Goal: Task Accomplishment & Management: Use online tool/utility

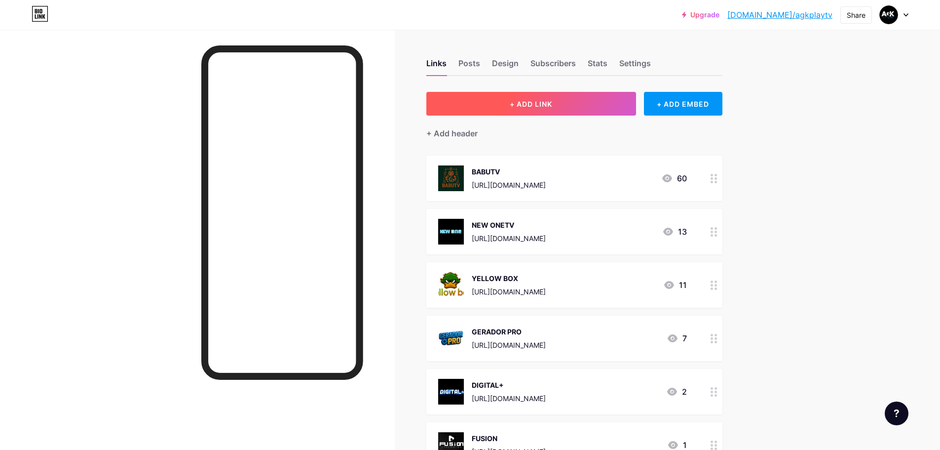
click at [551, 100] on span "+ ADD LINK" at bounding box center [531, 104] width 42 height 8
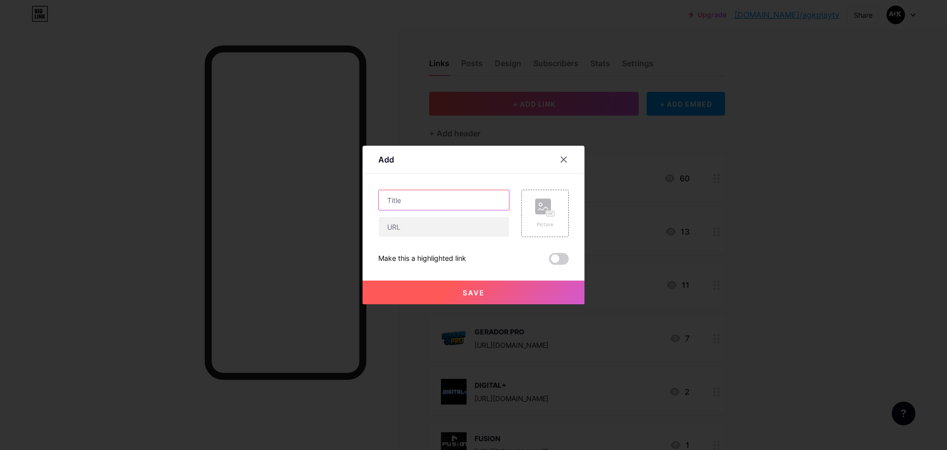
paste input "[URL][DOMAIN_NAME]"
type input "[URL][DOMAIN_NAME]"
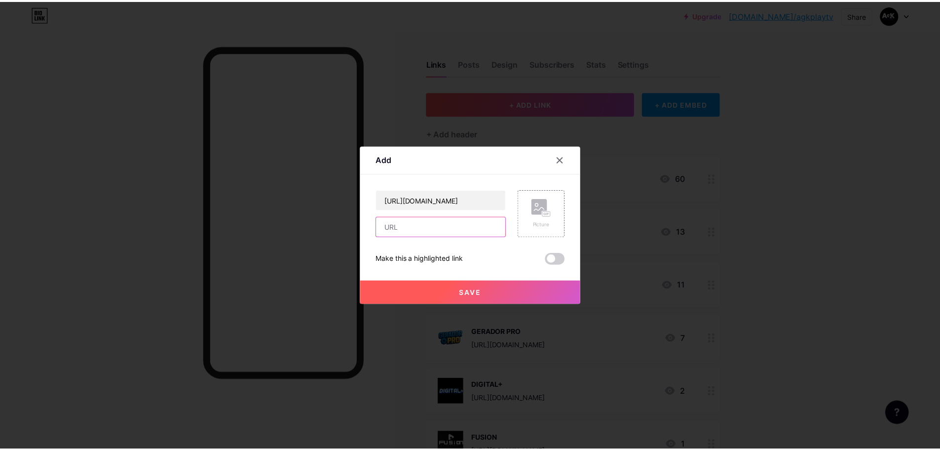
scroll to position [0, 0]
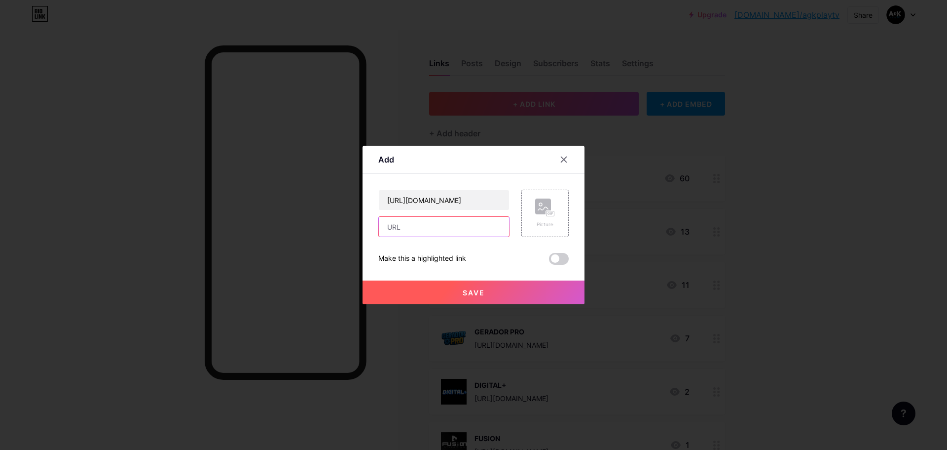
click at [426, 227] on input "text" at bounding box center [444, 227] width 130 height 20
click at [403, 229] on input "areaplay" at bounding box center [444, 227] width 130 height 20
type input "area play"
click at [508, 293] on button "Save" at bounding box center [474, 292] width 222 height 24
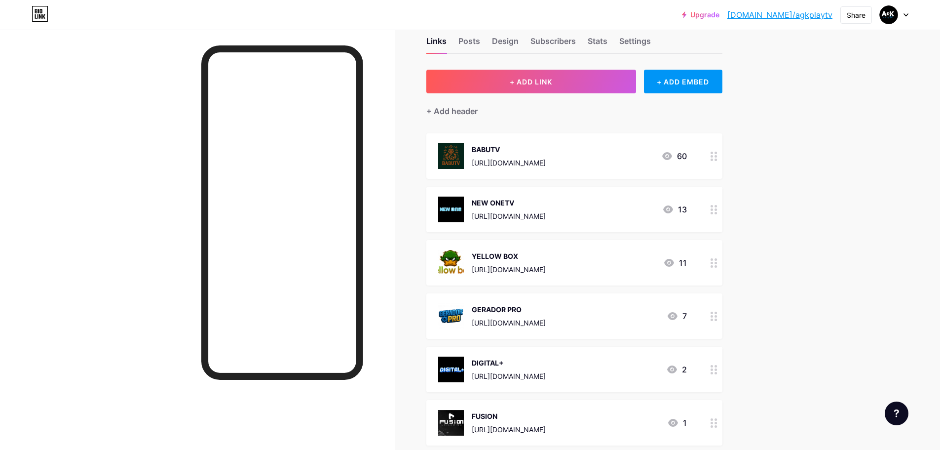
scroll to position [99, 0]
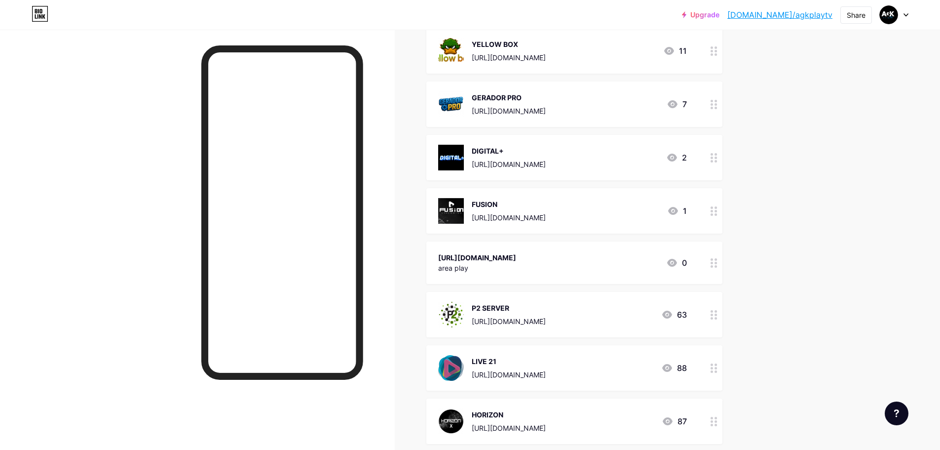
scroll to position [296, 0]
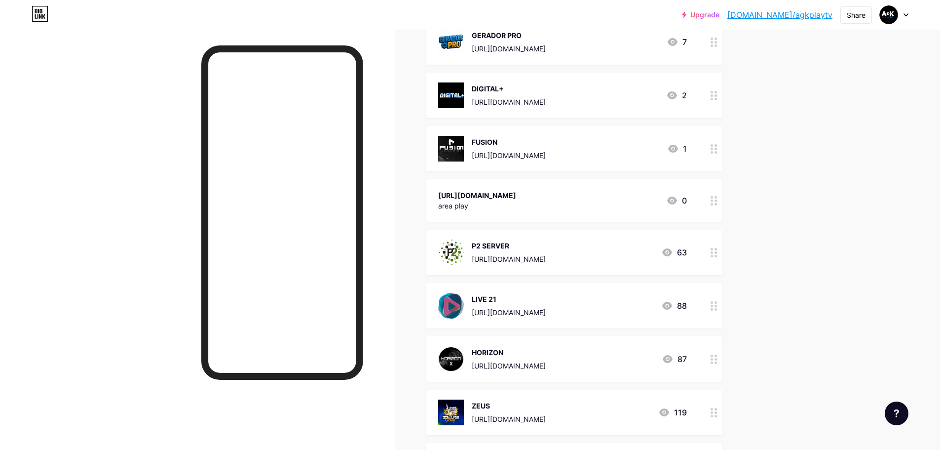
click at [717, 254] on icon at bounding box center [714, 252] width 7 height 9
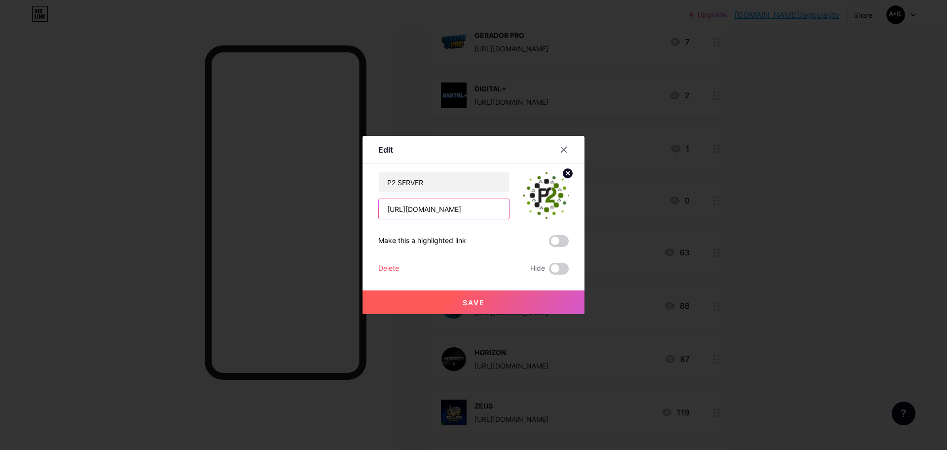
drag, startPoint x: 386, startPoint y: 210, endPoint x: 568, endPoint y: 210, distance: 182.1
click at [568, 210] on div "P2 SERVER https://3rewfds2qw.p2server.me/" at bounding box center [473, 195] width 190 height 47
click at [874, 226] on div at bounding box center [473, 225] width 947 height 450
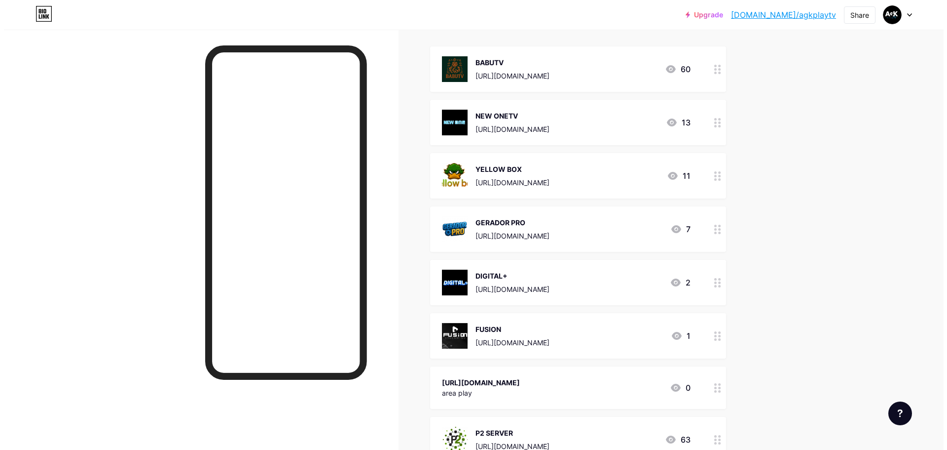
scroll to position [148, 0]
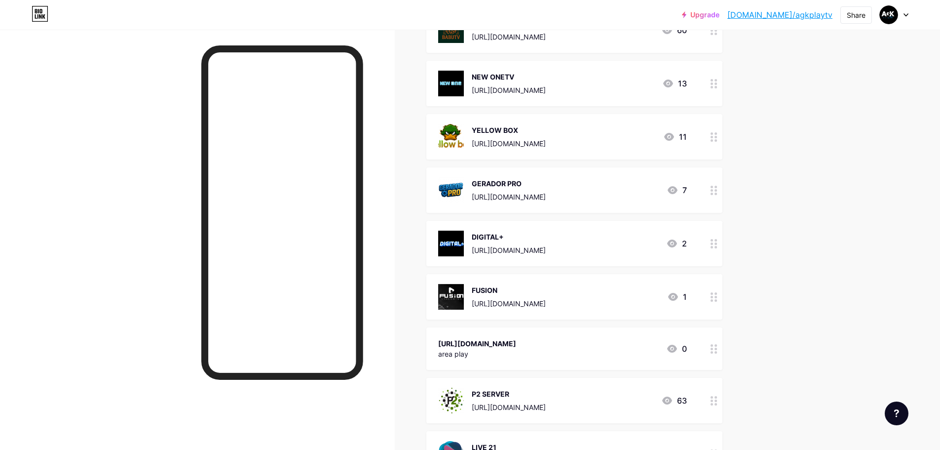
click at [713, 352] on circle at bounding box center [712, 352] width 2 height 2
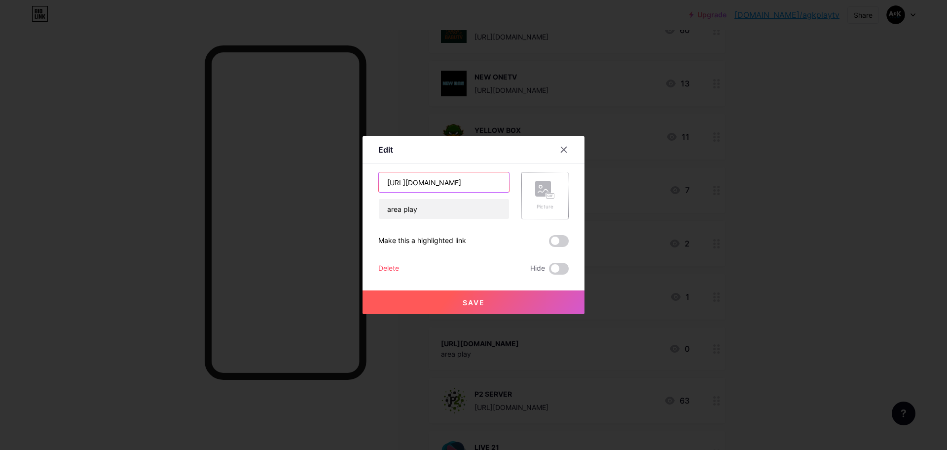
scroll to position [0, 8]
drag, startPoint x: 387, startPoint y: 182, endPoint x: 560, endPoint y: 182, distance: 172.7
click at [560, 182] on div "https://cms.areaplay.shop/#/resellers area play Picture" at bounding box center [473, 195] width 190 height 47
drag, startPoint x: 416, startPoint y: 209, endPoint x: 363, endPoint y: 208, distance: 53.3
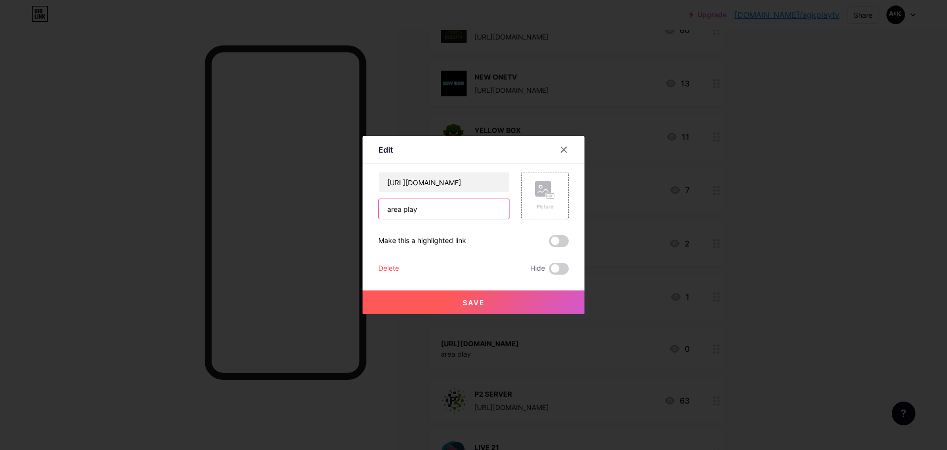
click at [363, 208] on div "Edit Content YouTube Play YouTube video without leaving your page. ADD Vimeo Pl…" at bounding box center [474, 225] width 222 height 178
paste input "[URL][DOMAIN_NAME]"
type input "https://cms.areaplay.shop/"
drag, startPoint x: 384, startPoint y: 184, endPoint x: 639, endPoint y: 190, distance: 254.7
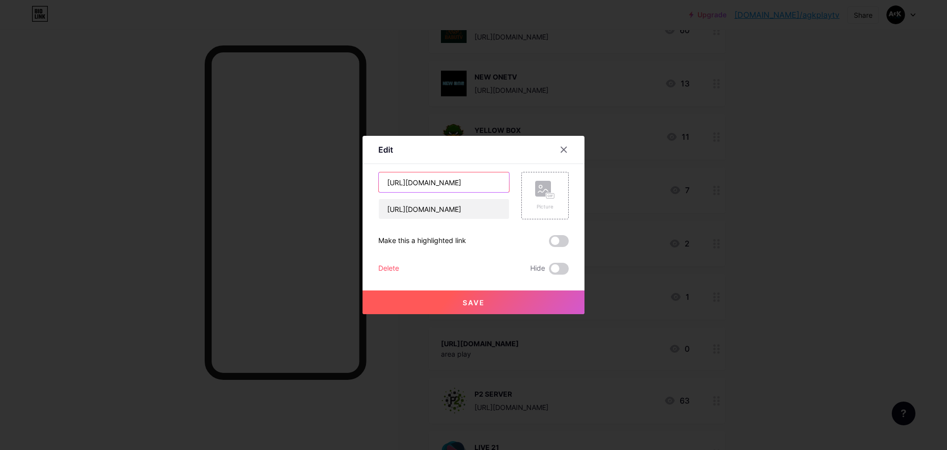
click at [639, 190] on div "Edit Content YouTube Play YouTube video without leaving your page. ADD Vimeo Pl…" at bounding box center [473, 225] width 947 height 450
type input "a"
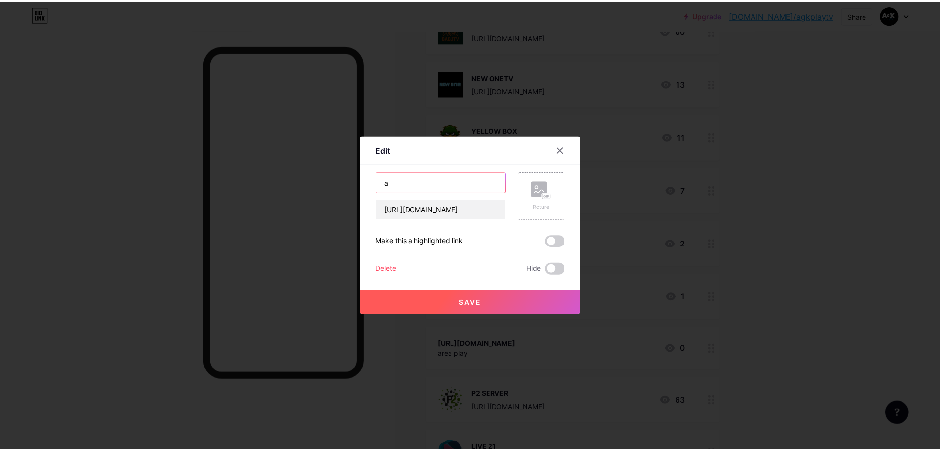
scroll to position [0, 0]
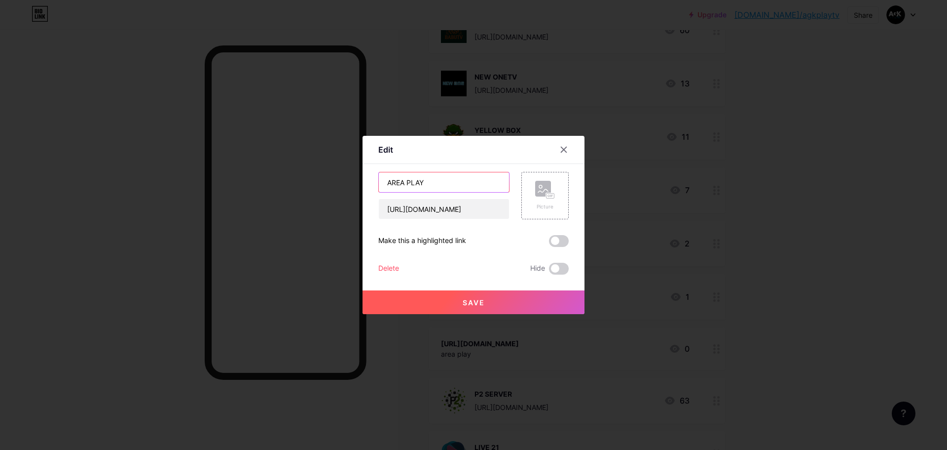
type input "AREA PLAY"
click at [483, 300] on span "Save" at bounding box center [474, 302] width 22 height 8
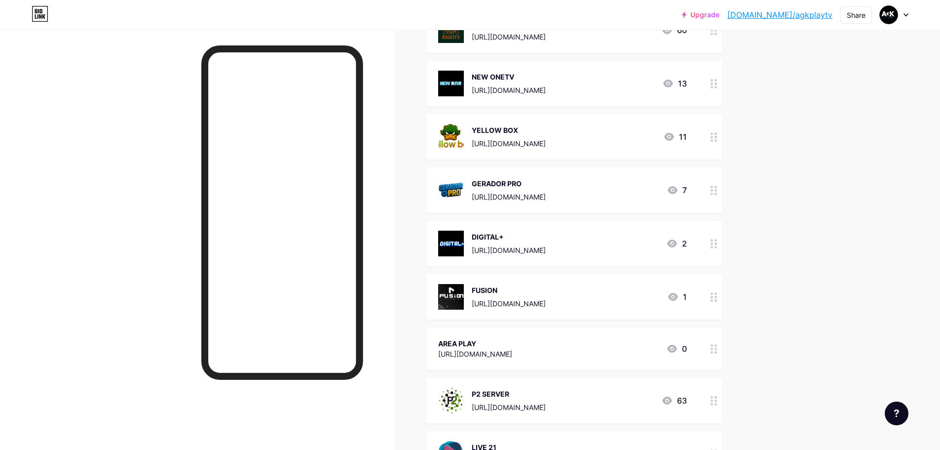
click at [121, 75] on div at bounding box center [197, 255] width 395 height 450
